Goal: Transaction & Acquisition: Obtain resource

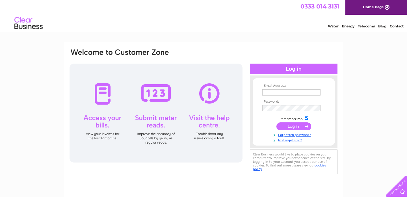
type input "vic@just-solutions.net"
click at [293, 126] on input "submit" at bounding box center [293, 126] width 35 height 8
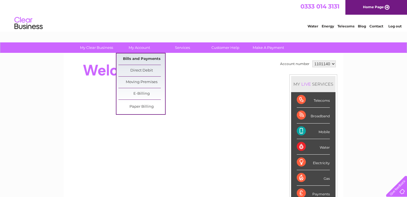
click at [140, 60] on link "Bills and Payments" at bounding box center [141, 58] width 47 height 11
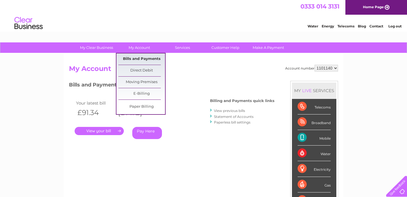
click at [141, 58] on link "Bills and Payments" at bounding box center [141, 58] width 47 height 11
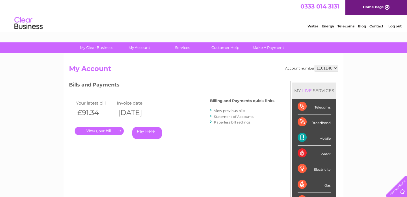
click at [110, 127] on link "." at bounding box center [99, 131] width 49 height 8
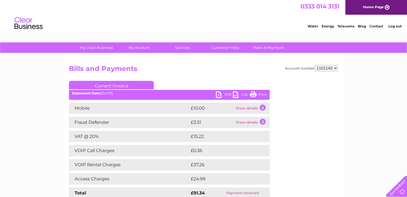
click at [219, 93] on link "PDF" at bounding box center [224, 95] width 17 height 8
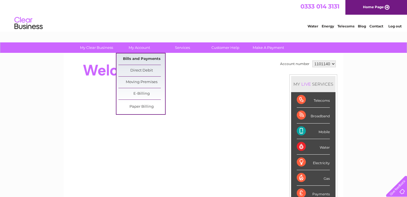
click at [134, 58] on link "Bills and Payments" at bounding box center [141, 58] width 47 height 11
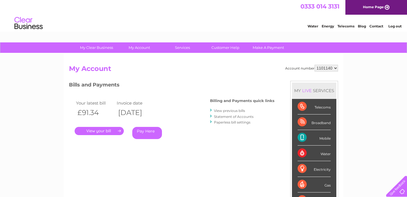
click at [109, 130] on link "." at bounding box center [99, 131] width 49 height 8
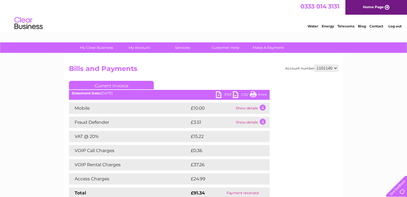
click at [225, 93] on link "PDF" at bounding box center [224, 95] width 17 height 8
click at [262, 108] on td "Show details" at bounding box center [251, 108] width 35 height 11
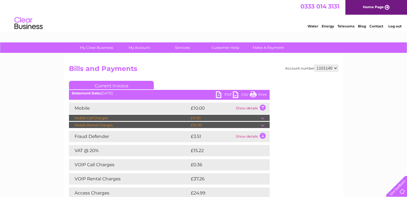
click at [225, 94] on link "PDF" at bounding box center [224, 95] width 17 height 8
click at [219, 93] on link "PDF" at bounding box center [224, 95] width 17 height 8
